Goal: Task Accomplishment & Management: Manage account settings

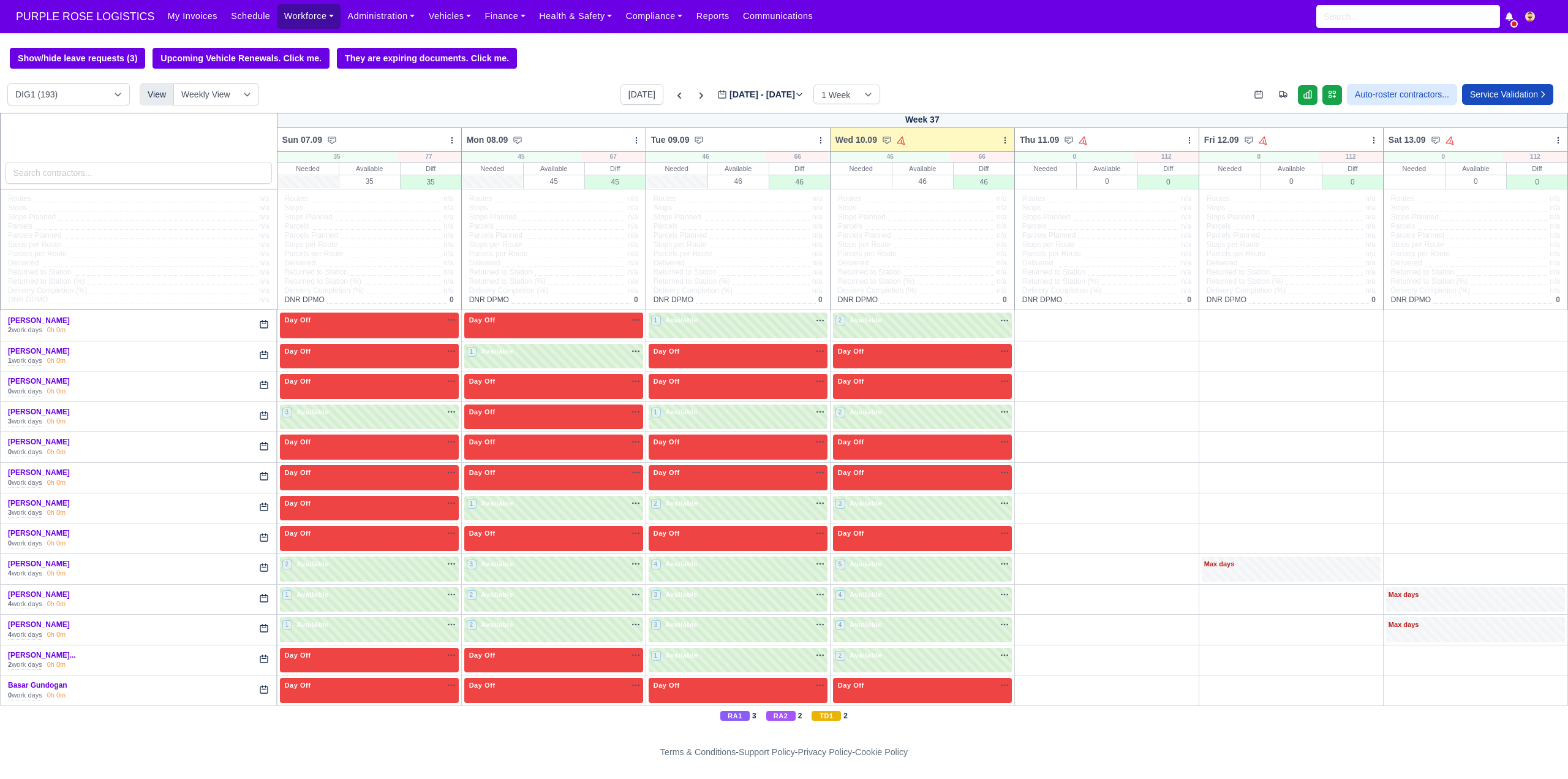
click at [302, 17] on link "Workforce" at bounding box center [309, 16] width 64 height 24
click at [300, 38] on link "Manpower" at bounding box center [333, 44] width 100 height 26
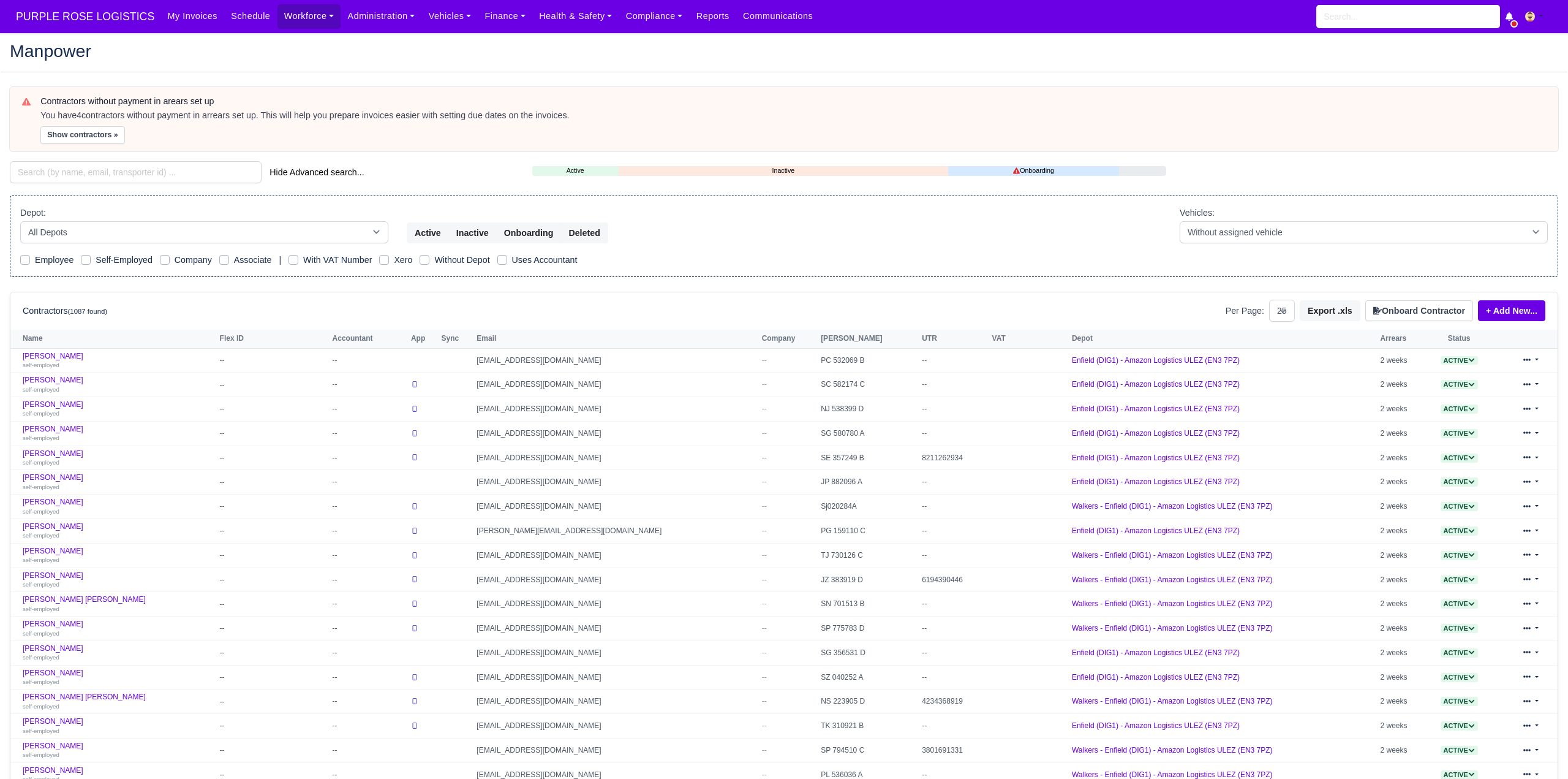
select select "25"
click at [142, 173] on input "search" at bounding box center [136, 172] width 252 height 22
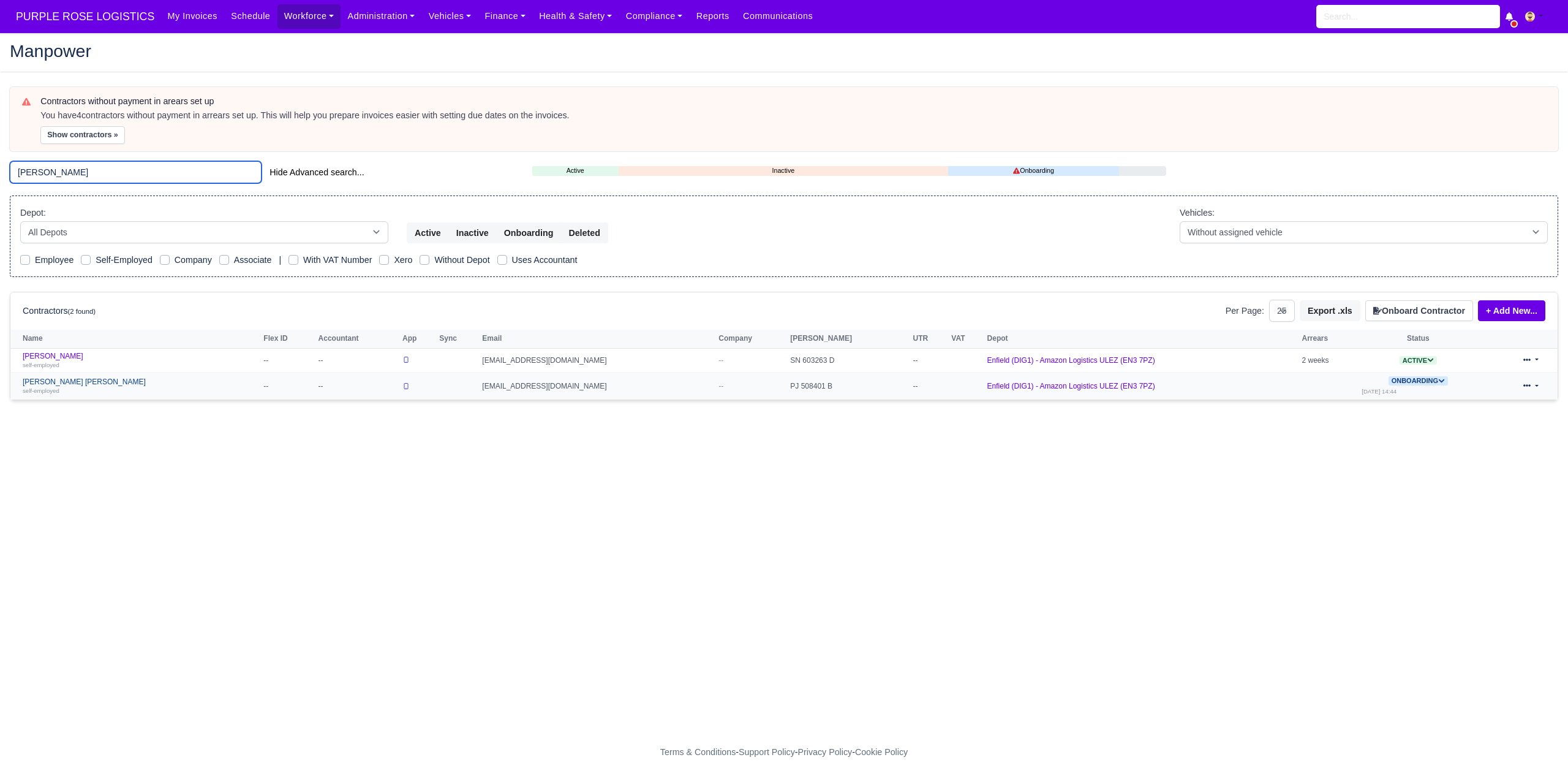
type input "isaac"
click at [66, 384] on link "Isaac Okyere Wiredu self-employed" at bounding box center [140, 386] width 234 height 18
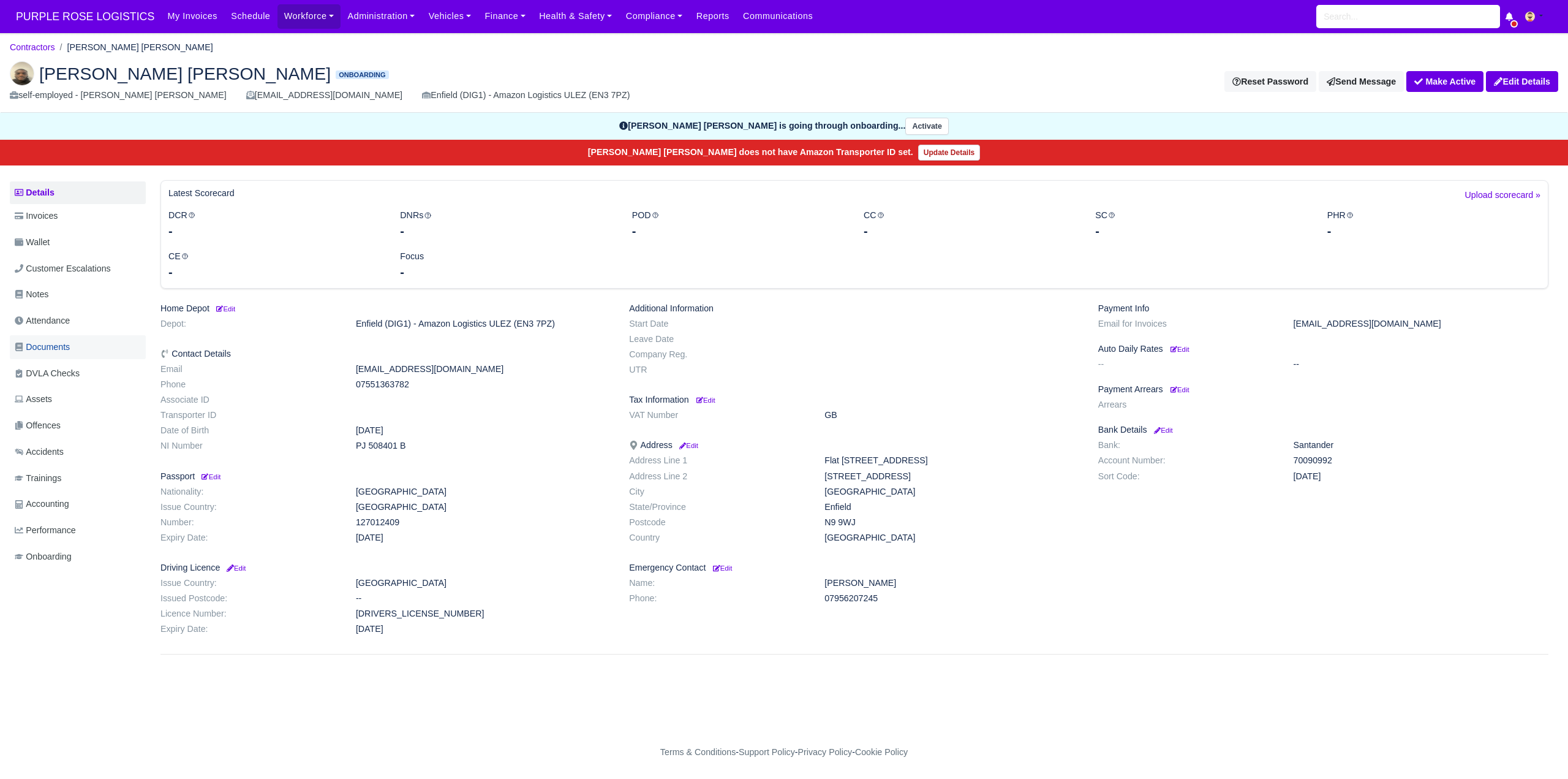
click at [60, 342] on span "Documents" at bounding box center [42, 347] width 55 height 14
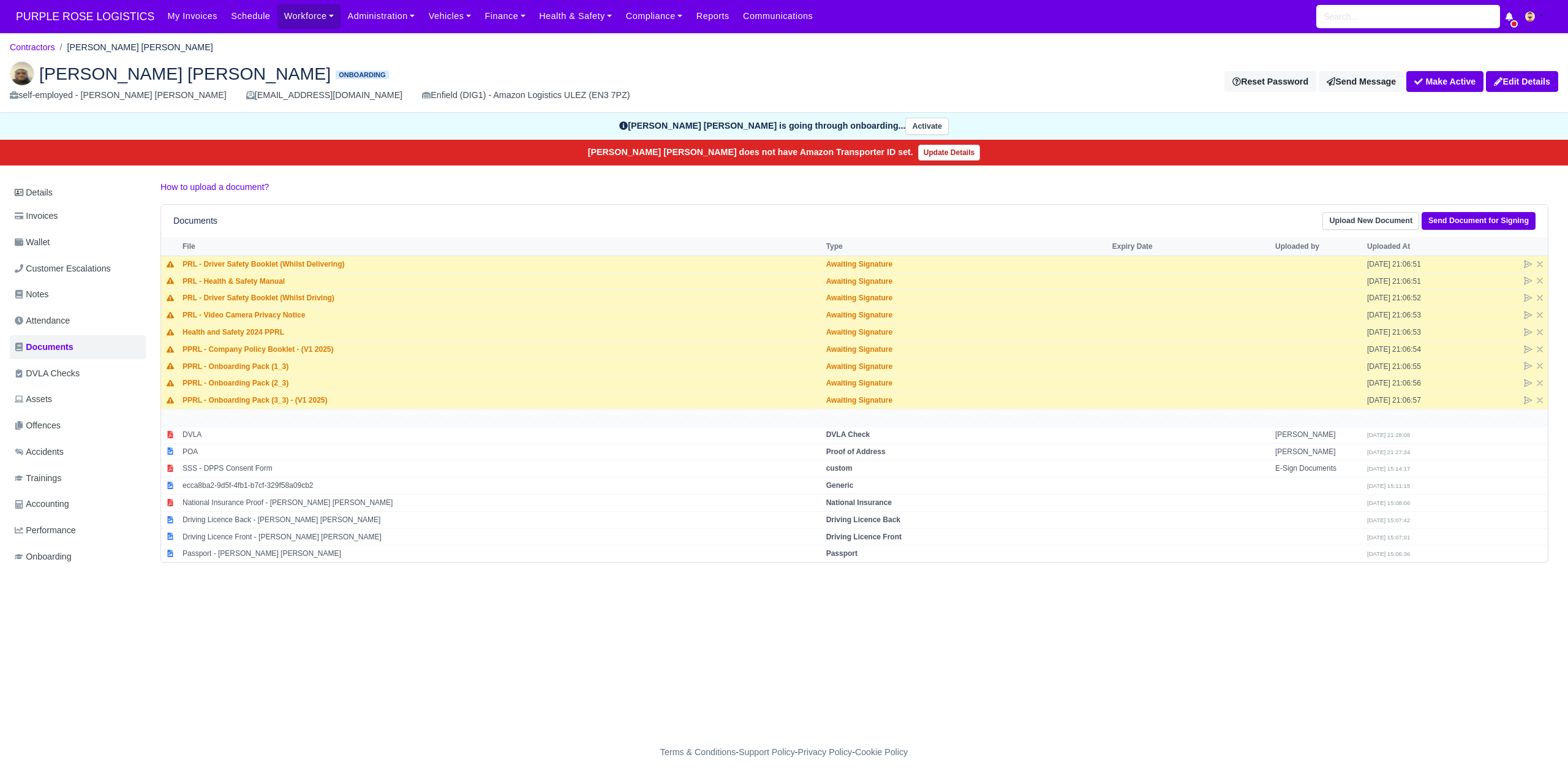
click at [806, 653] on main "Contractors Isaac Okyere Wiredu Isaac Okyere Wiredu Onboarding self-employed - …" at bounding box center [784, 386] width 1568 height 678
click at [835, 553] on strong "Passport" at bounding box center [841, 553] width 31 height 8
select select "passport"
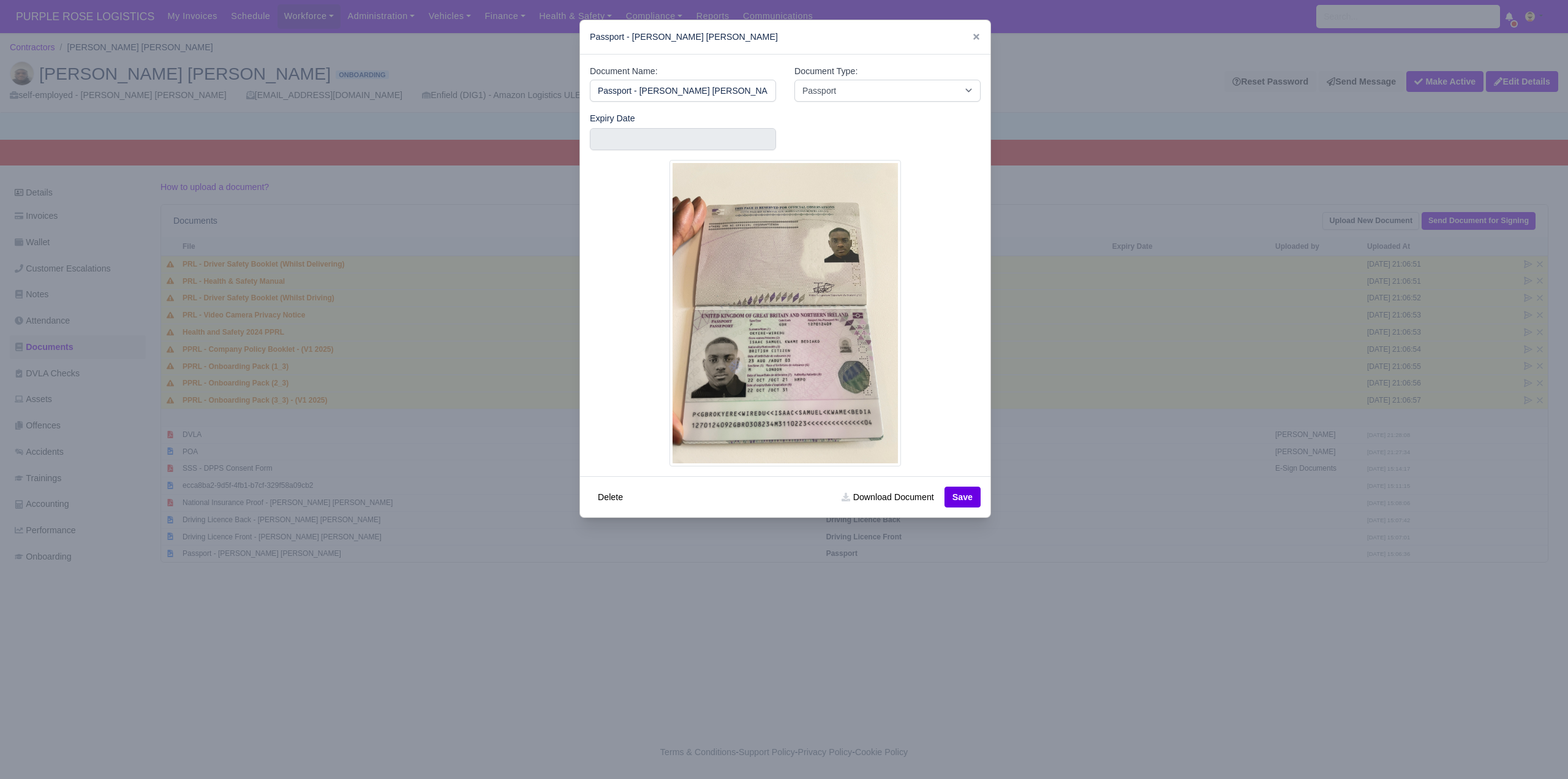
click at [624, 670] on div at bounding box center [784, 389] width 1568 height 779
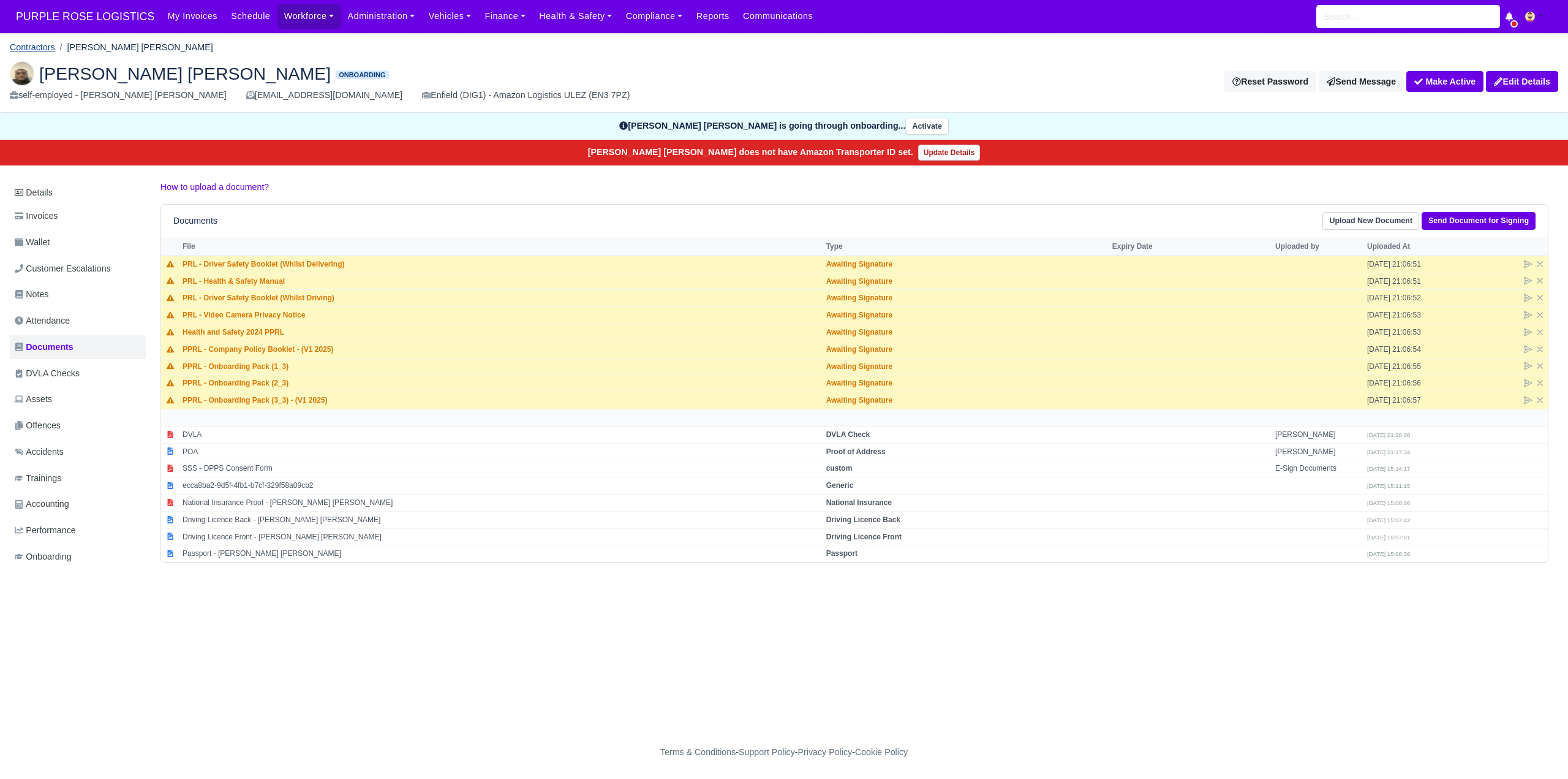
click at [36, 47] on link "Contractors" at bounding box center [32, 47] width 45 height 10
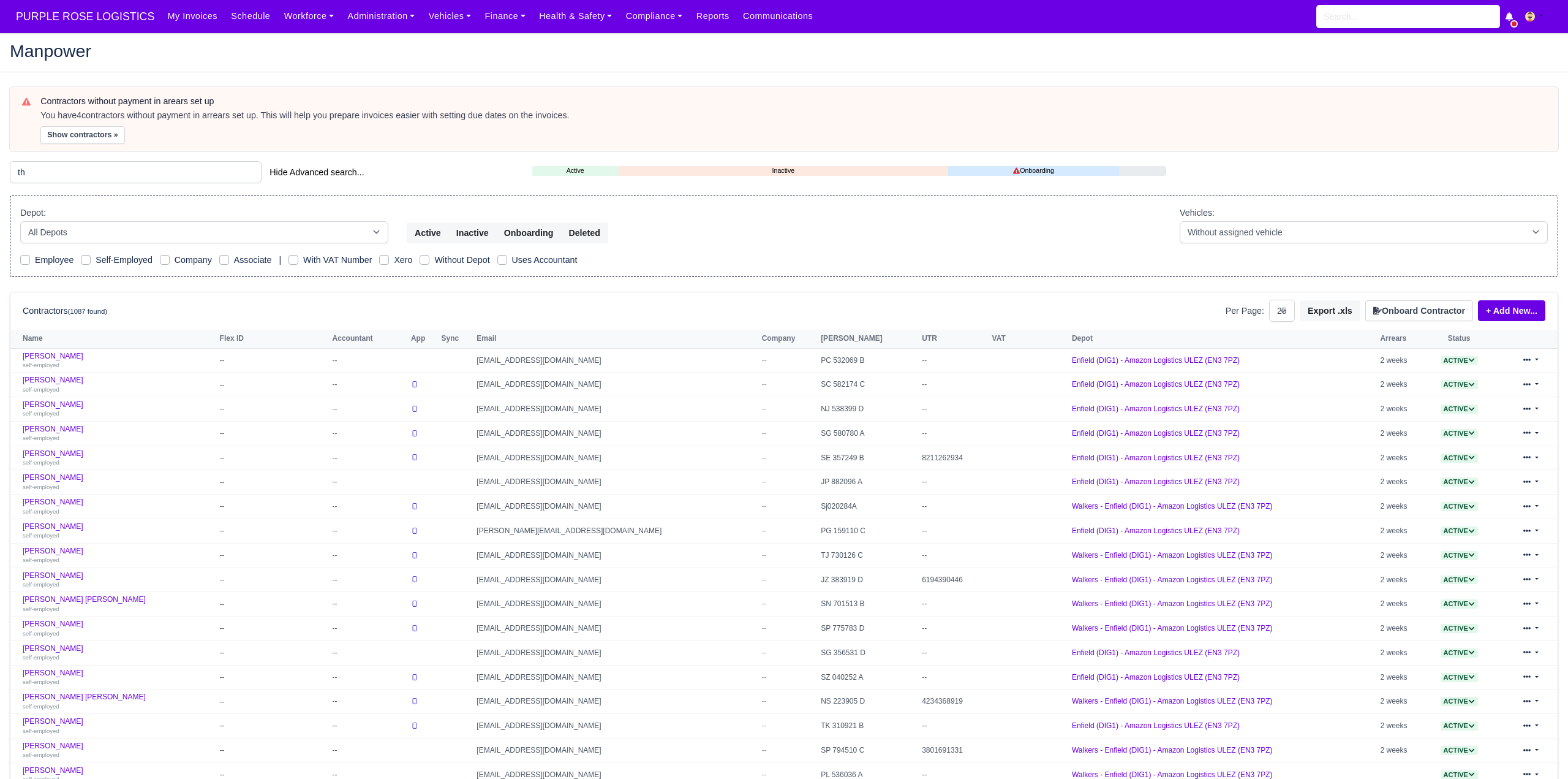
select select "25"
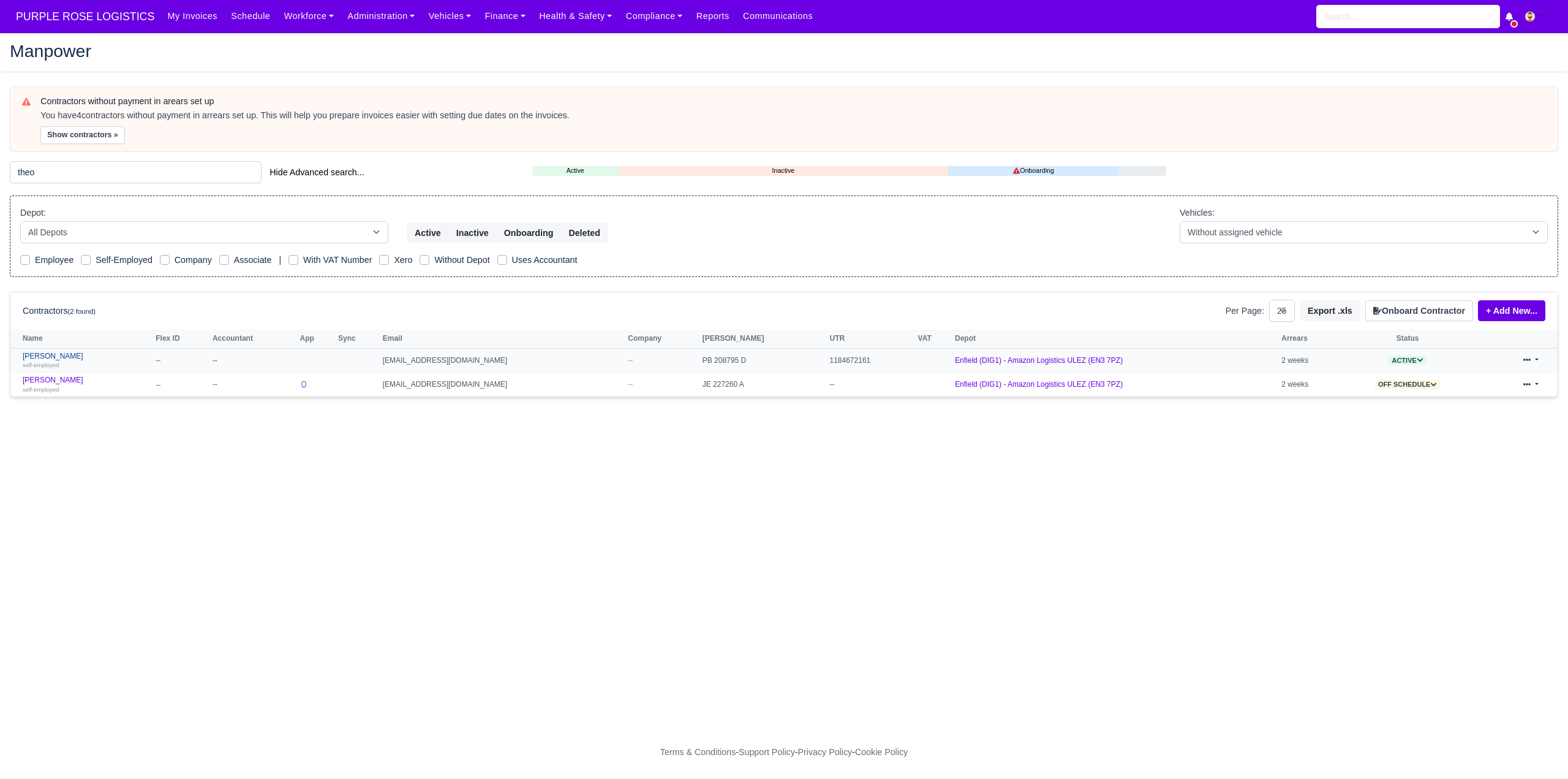
type input "theo"
click at [66, 356] on link "[PERSON_NAME] self-employed" at bounding box center [87, 360] width 127 height 18
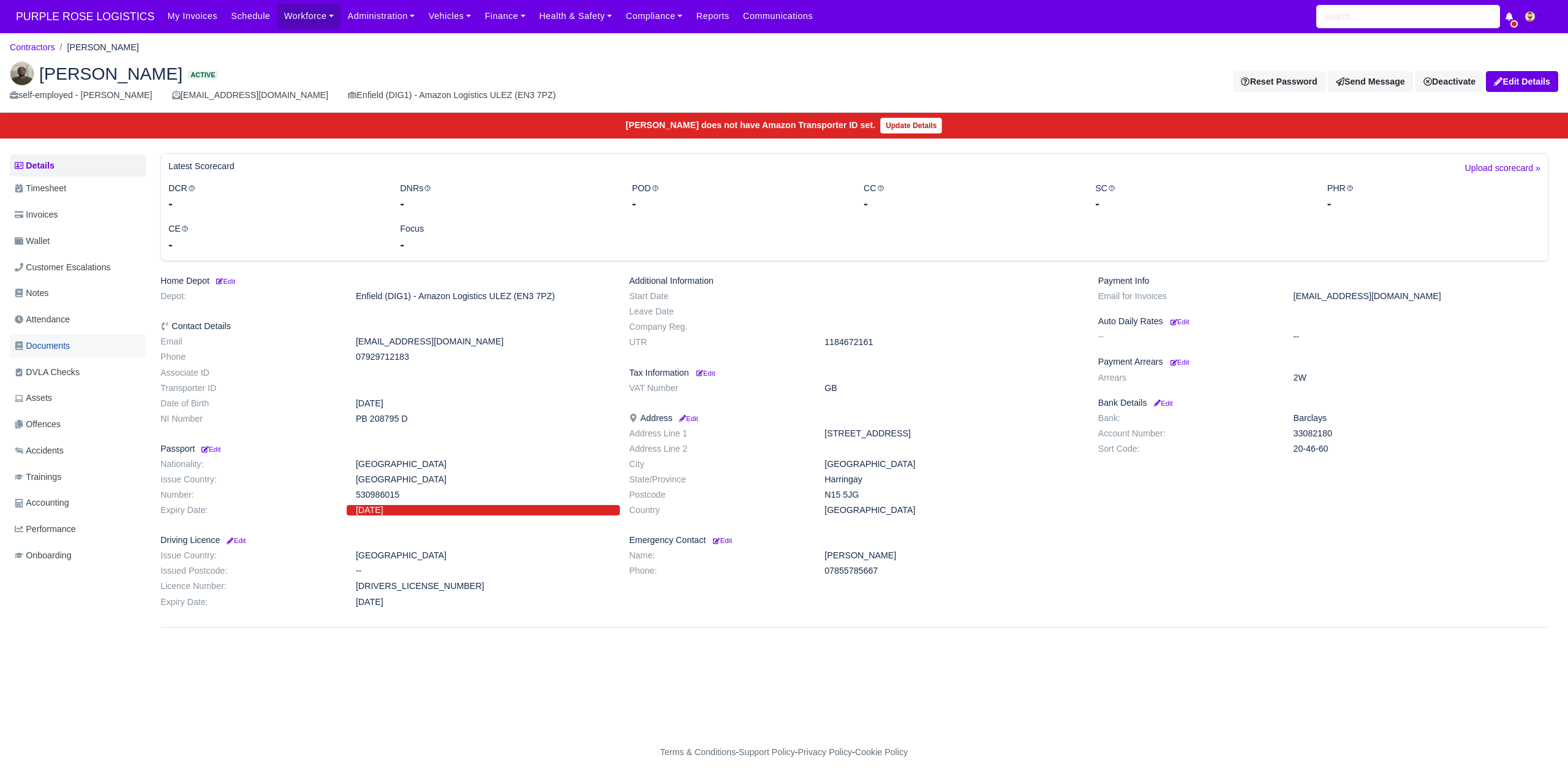
click at [57, 345] on span "Documents" at bounding box center [42, 345] width 55 height 14
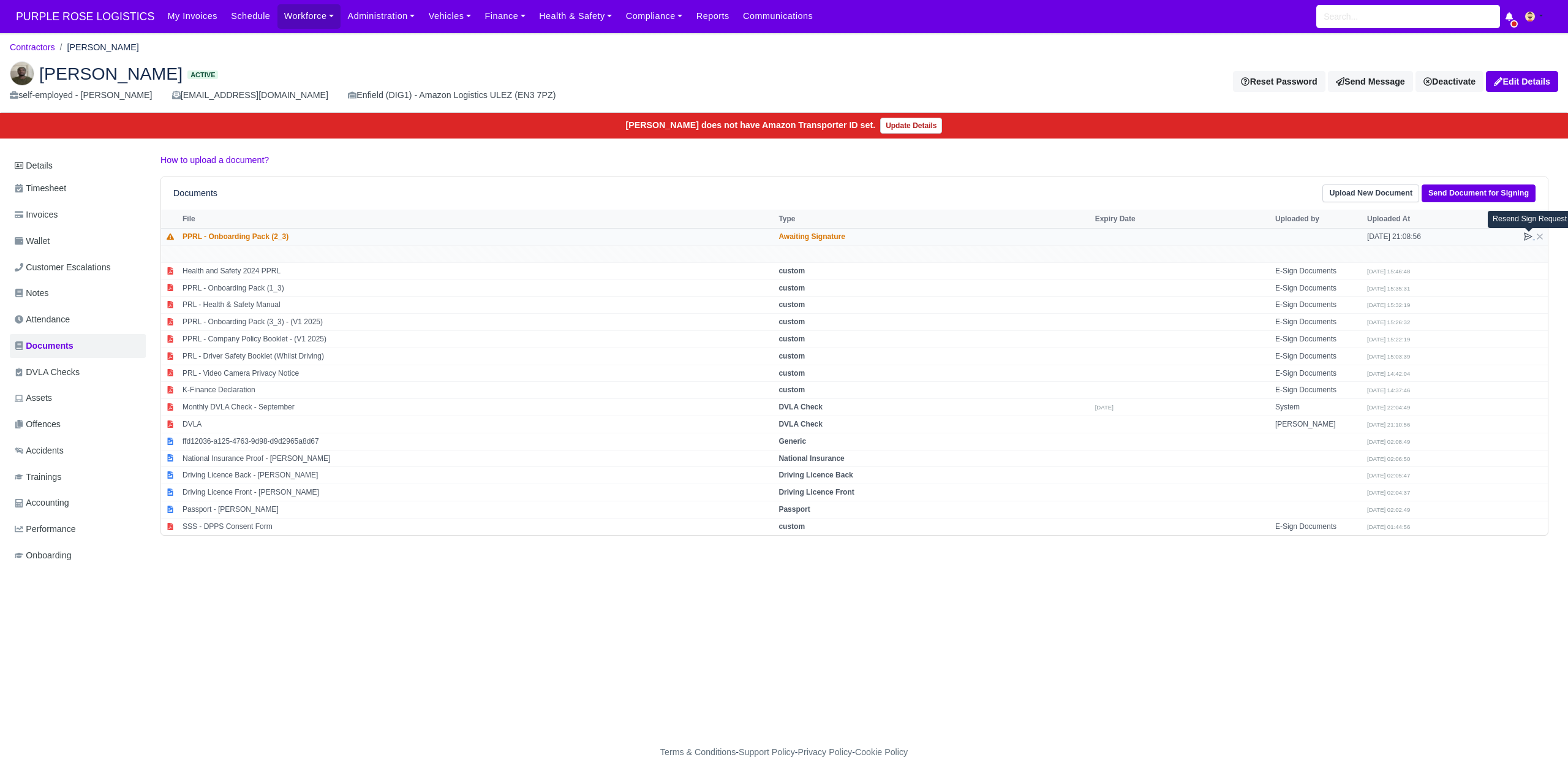
click at [1524, 234] on icon at bounding box center [1528, 236] width 10 height 10
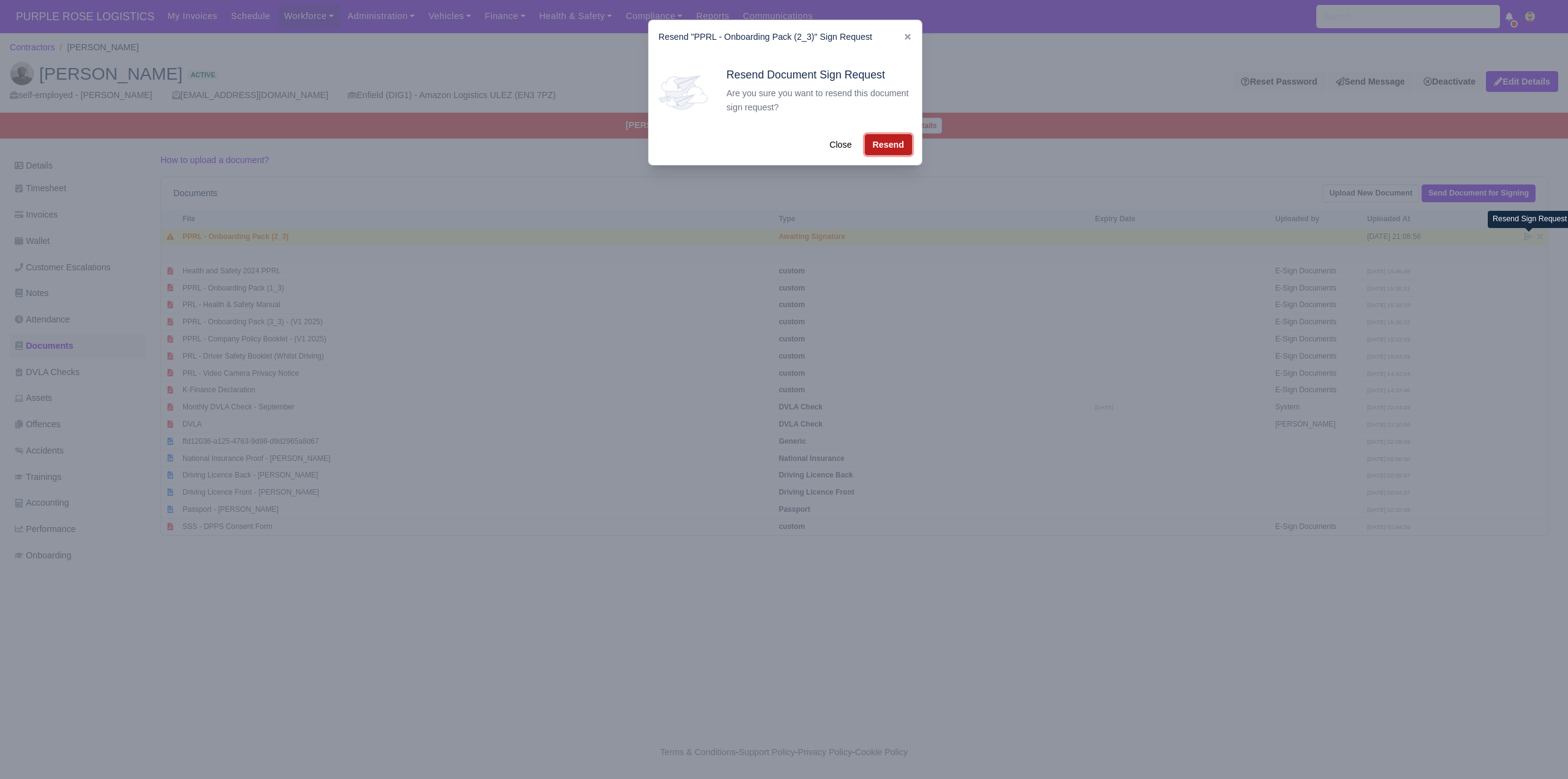
click at [885, 146] on button "Resend" at bounding box center [889, 144] width 47 height 21
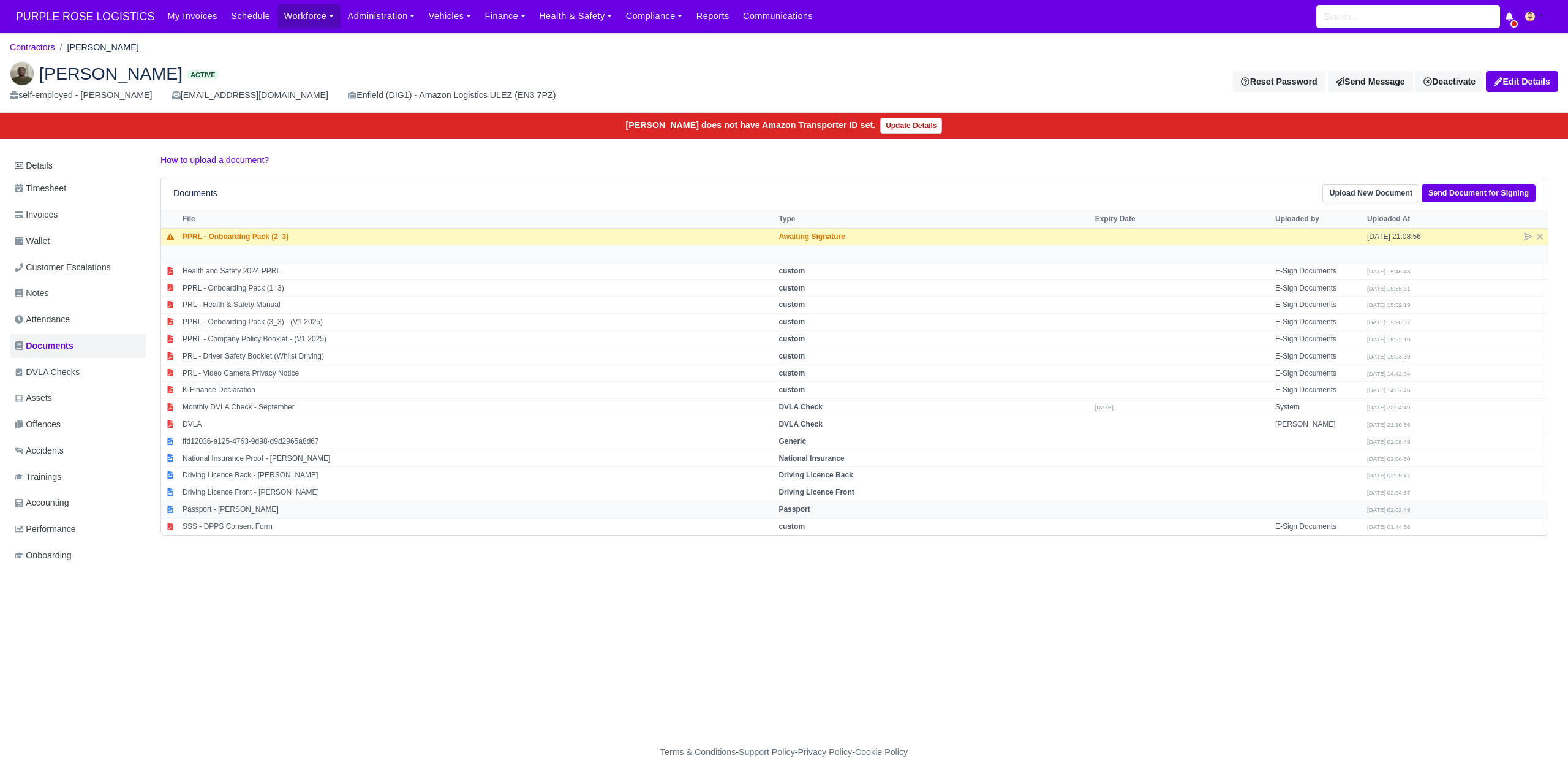
click at [810, 508] on strong "Passport" at bounding box center [794, 509] width 31 height 8
select select "passport"
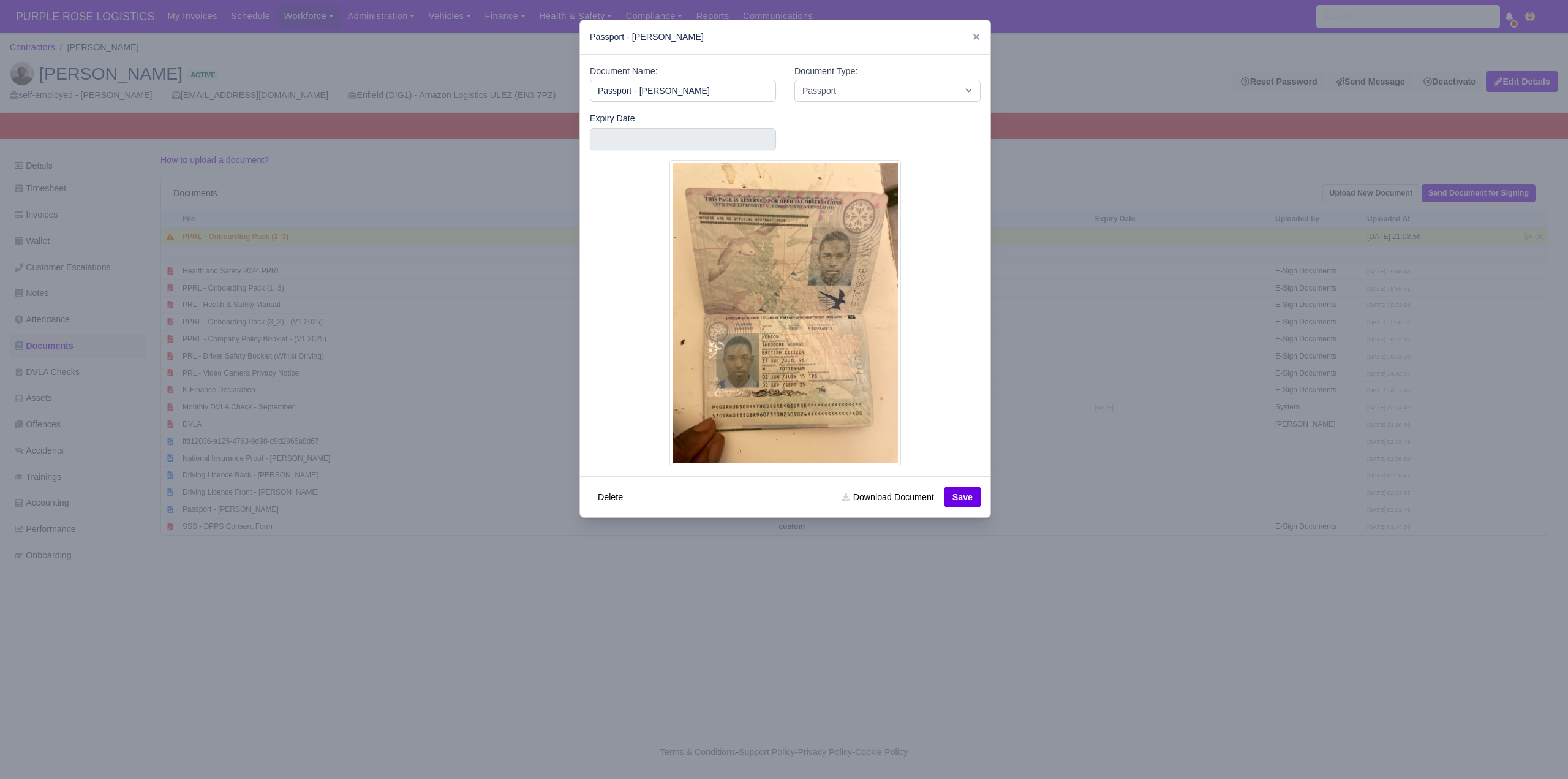
click at [746, 738] on div at bounding box center [784, 389] width 1568 height 779
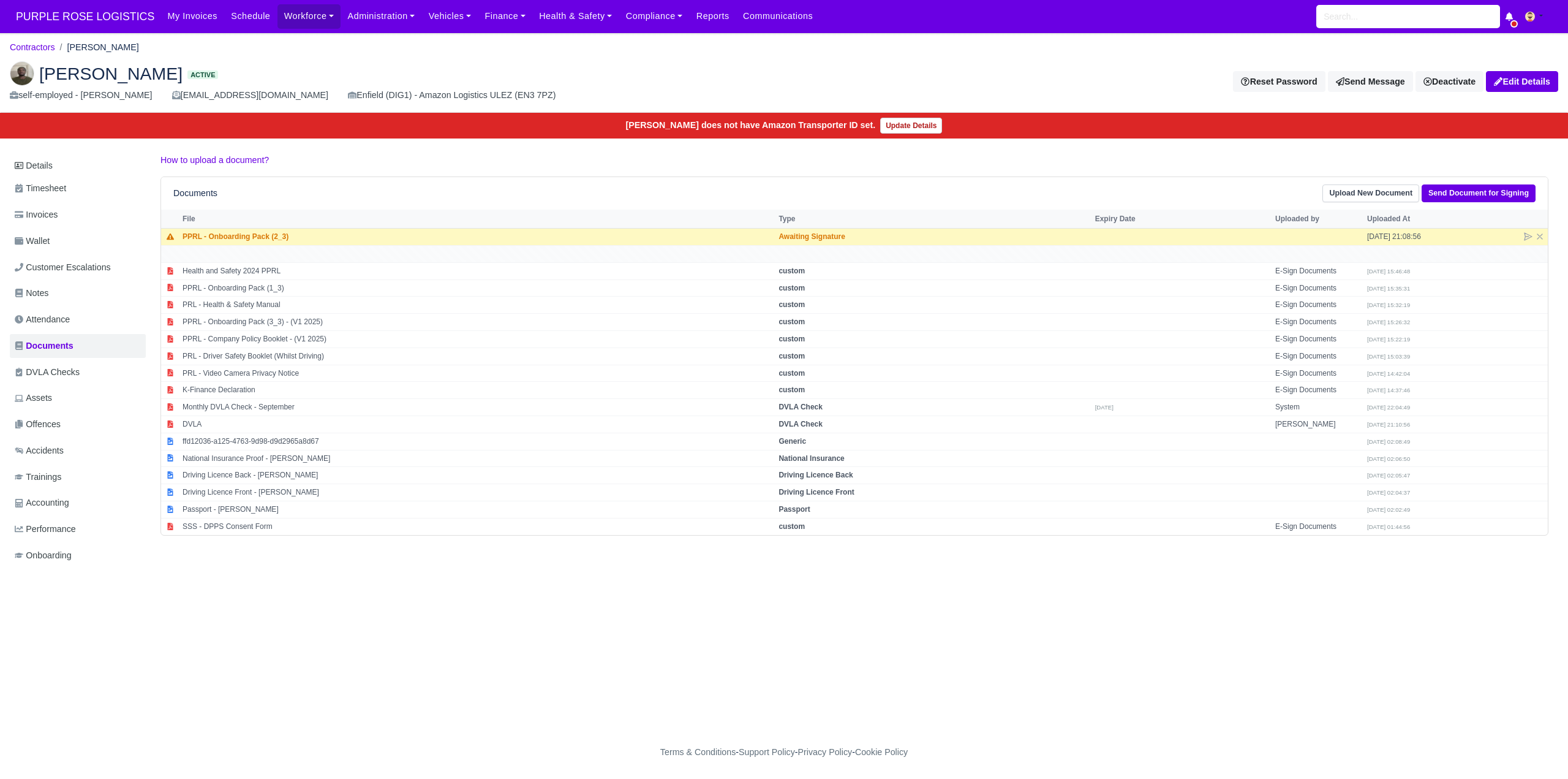
click at [326, 54] on div "Theodore Hudson Active self-employed - Theodore Hudson t.hudson123@hotmail.com …" at bounding box center [784, 82] width 1567 height 61
click at [54, 292] on link "Notes" at bounding box center [78, 293] width 136 height 24
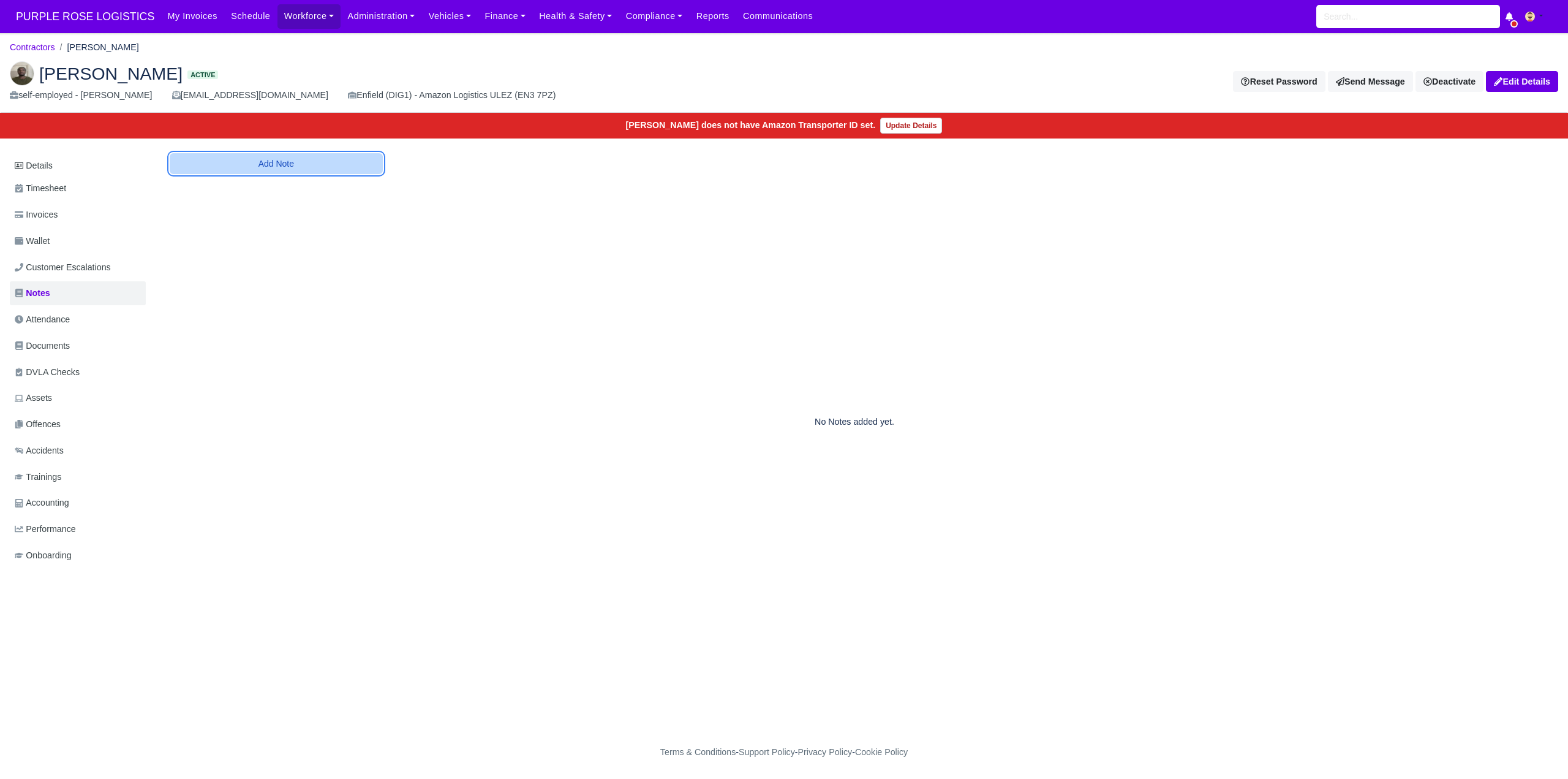
click at [281, 162] on button "Add Note" at bounding box center [276, 163] width 213 height 21
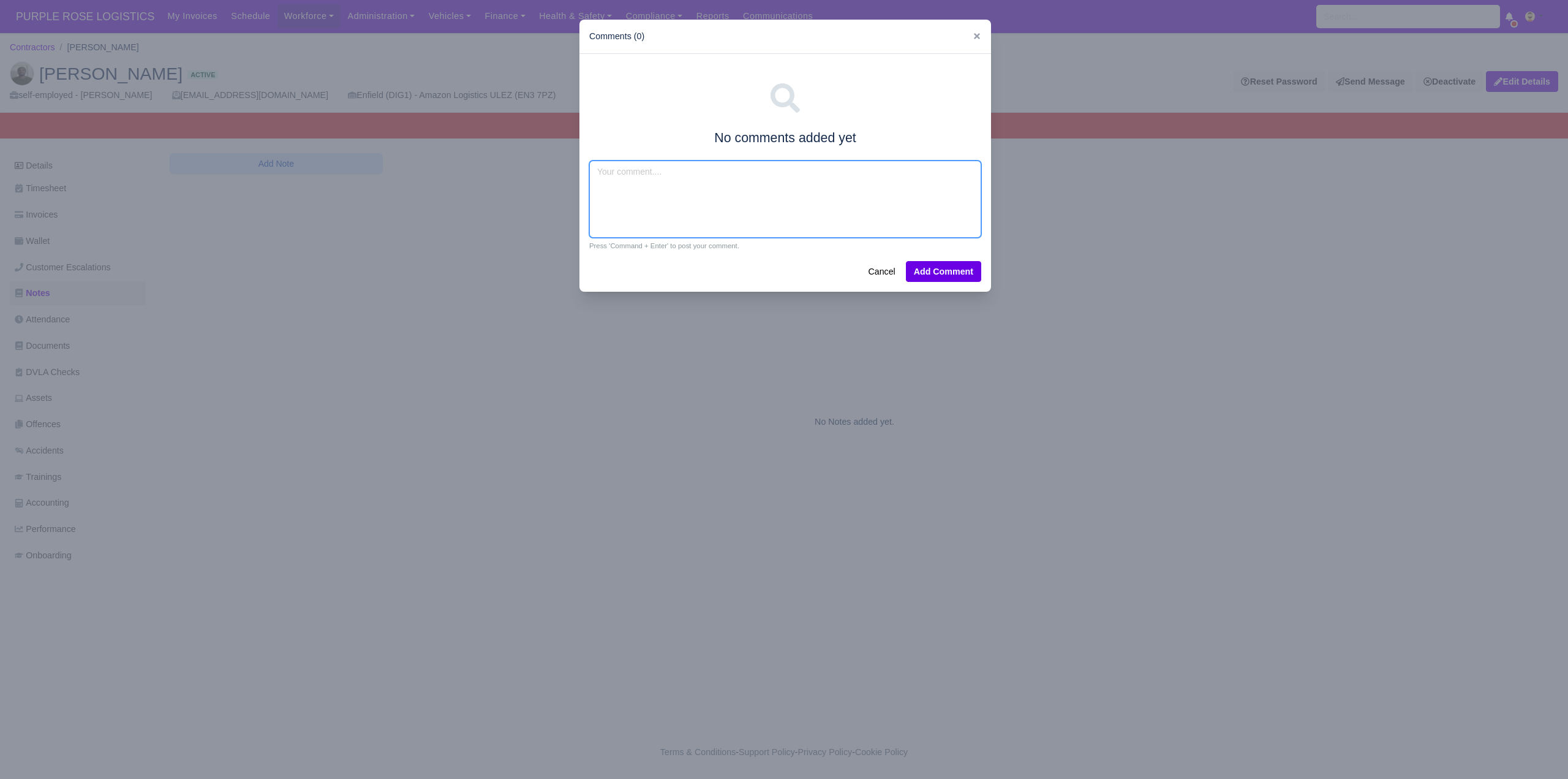
click at [639, 178] on textarea at bounding box center [786, 199] width 392 height 77
type textarea "Amazon flex ,van exp"
click at [946, 270] on button "Add Comment" at bounding box center [943, 271] width 75 height 21
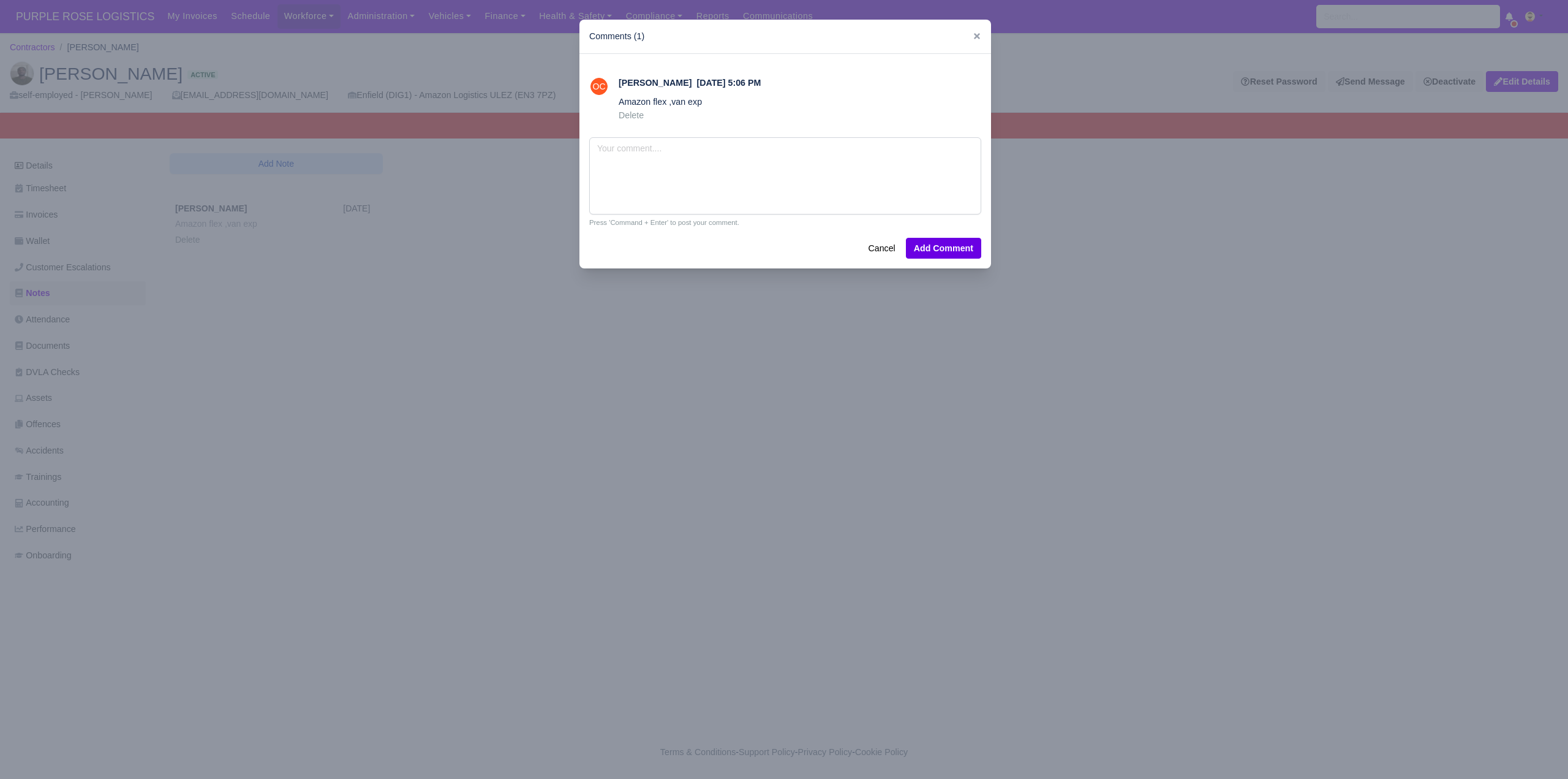
click at [47, 348] on div at bounding box center [784, 389] width 1568 height 779
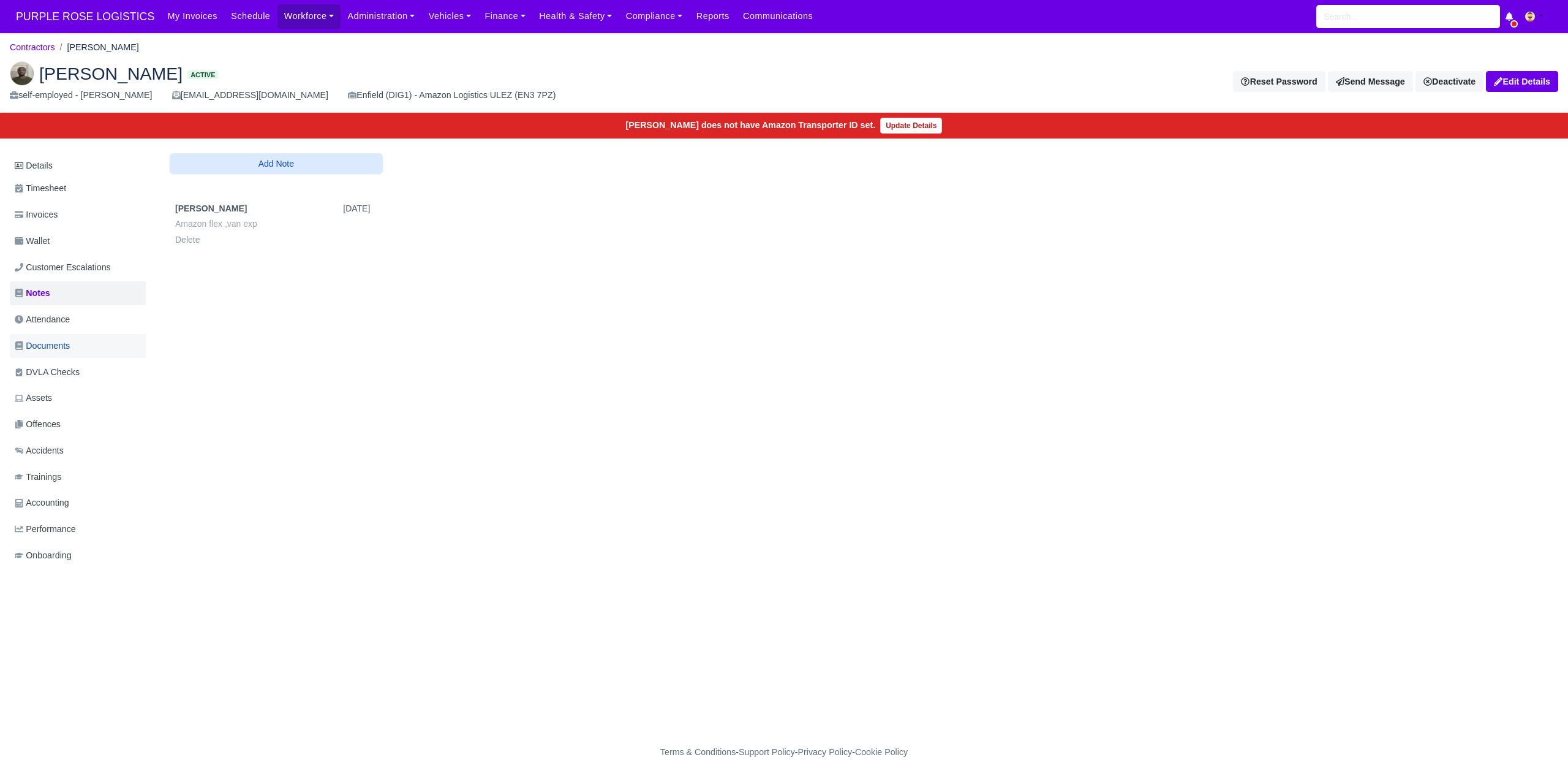
click at [70, 342] on span "Documents" at bounding box center [42, 345] width 55 height 14
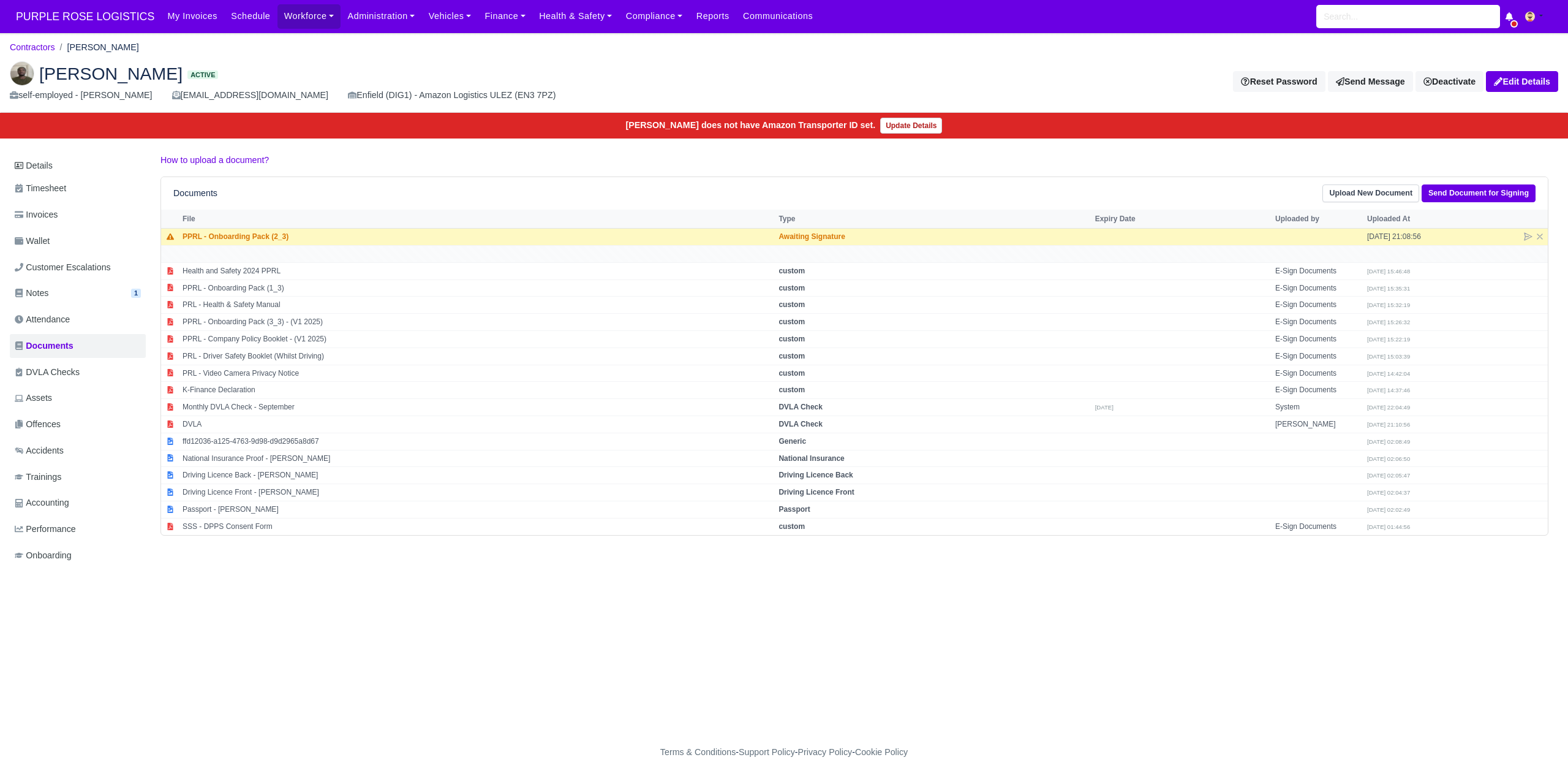
click at [492, 612] on main "Contractors [PERSON_NAME] [PERSON_NAME] Active self-employed - [PERSON_NAME] [E…" at bounding box center [784, 386] width 1568 height 678
